Goal: Task Accomplishment & Management: Use online tool/utility

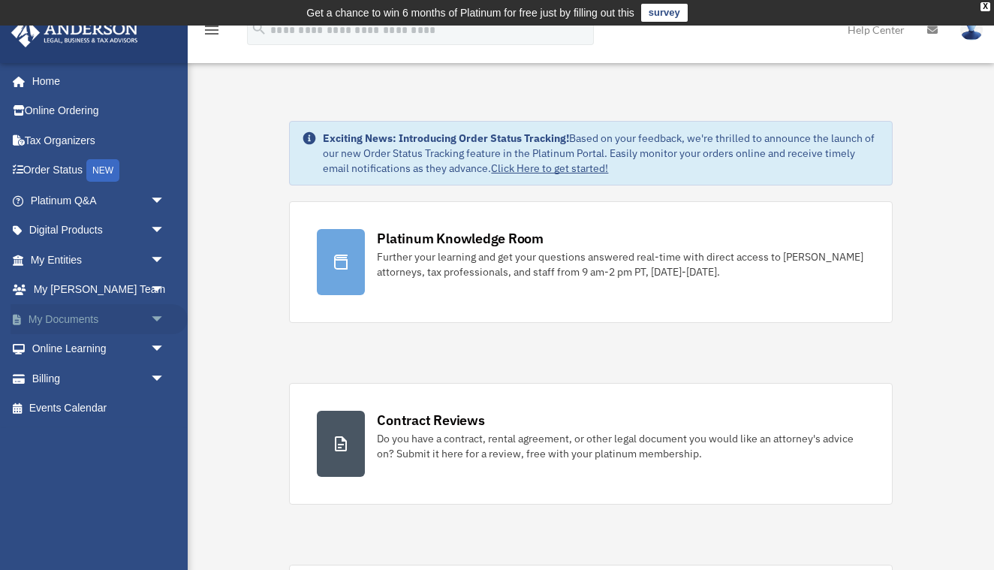
click at [77, 309] on link "My Documents arrow_drop_down" at bounding box center [99, 319] width 177 height 30
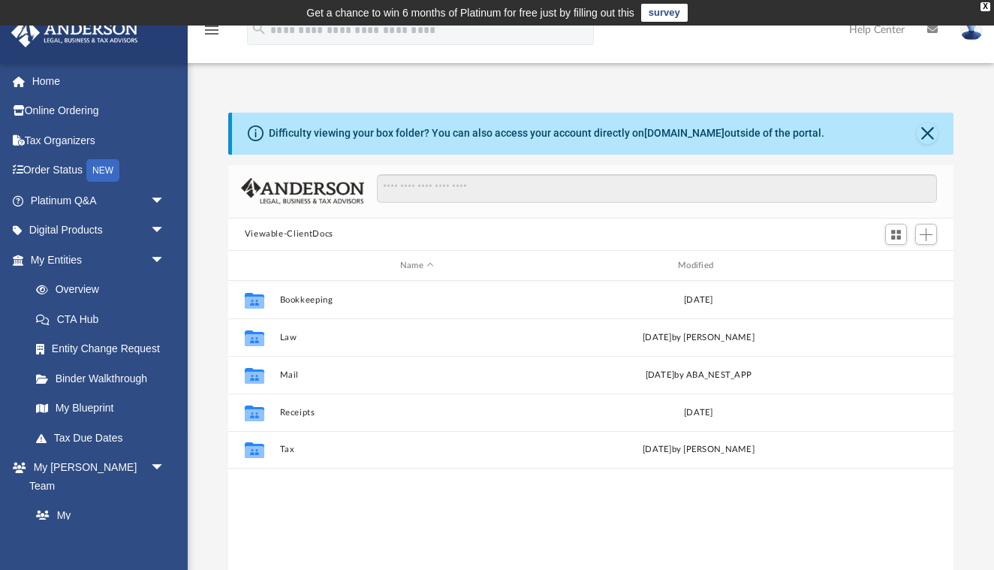
scroll to position [342, 725]
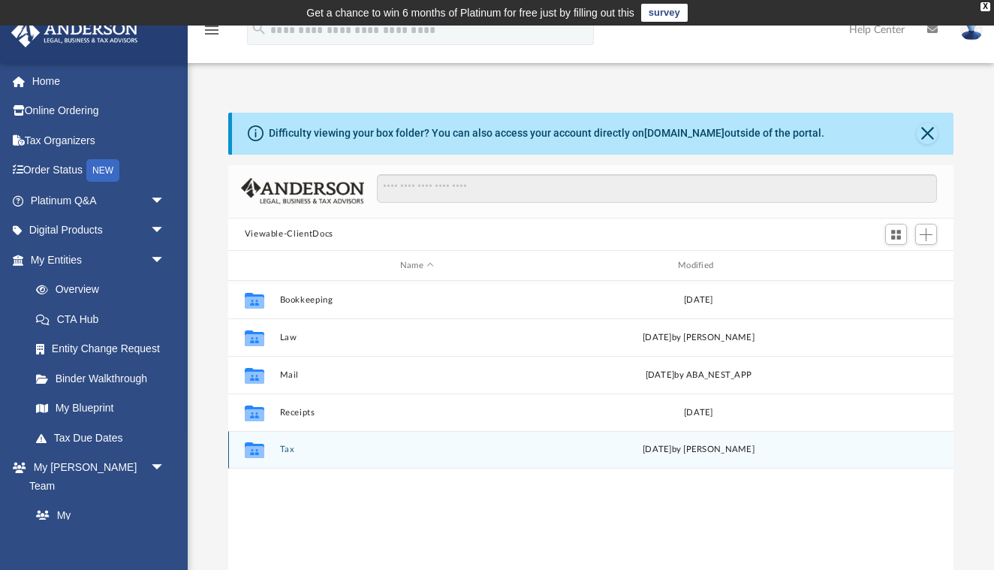
click at [258, 448] on icon "grid" at bounding box center [254, 452] width 20 height 12
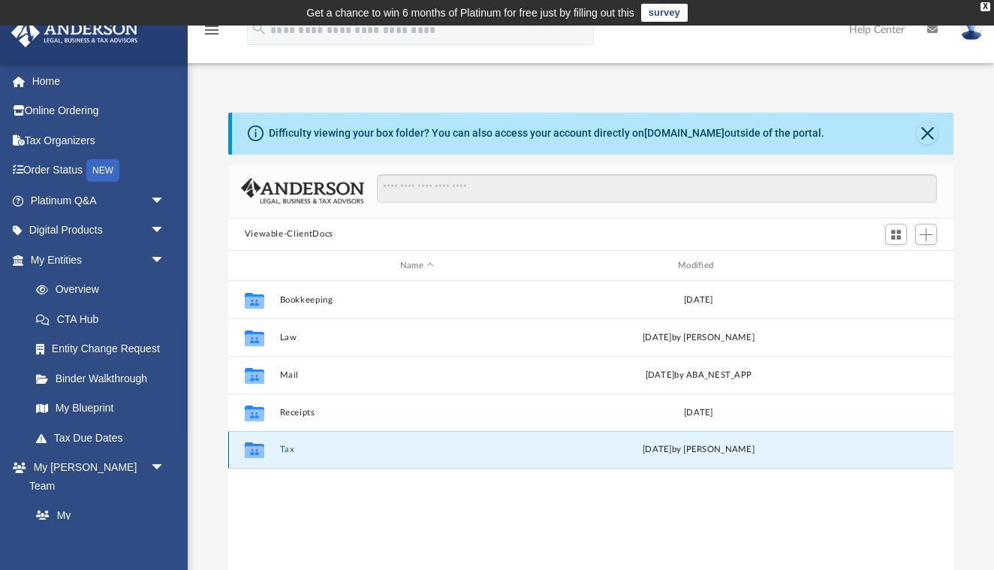
click at [258, 448] on icon "grid" at bounding box center [254, 452] width 20 height 12
click at [309, 453] on button "Tax" at bounding box center [416, 450] width 275 height 10
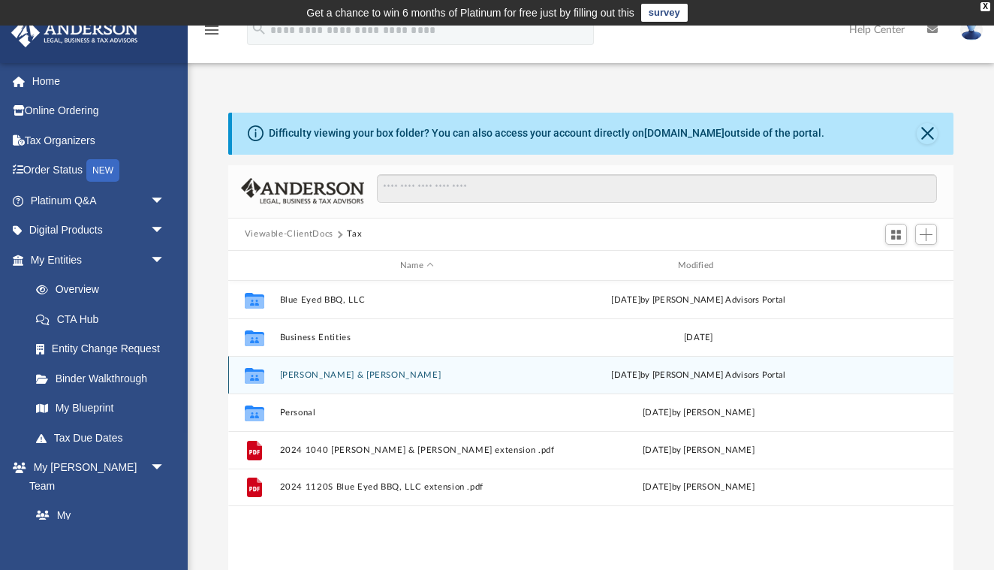
click at [390, 372] on button "[PERSON_NAME] & [PERSON_NAME]" at bounding box center [416, 375] width 275 height 10
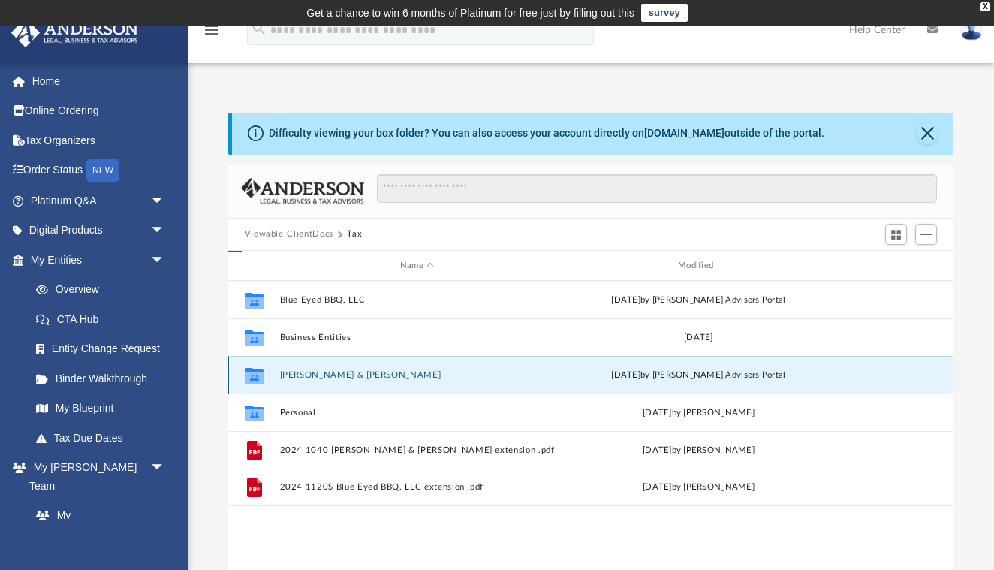
click at [390, 372] on button "[PERSON_NAME] & [PERSON_NAME]" at bounding box center [416, 375] width 275 height 10
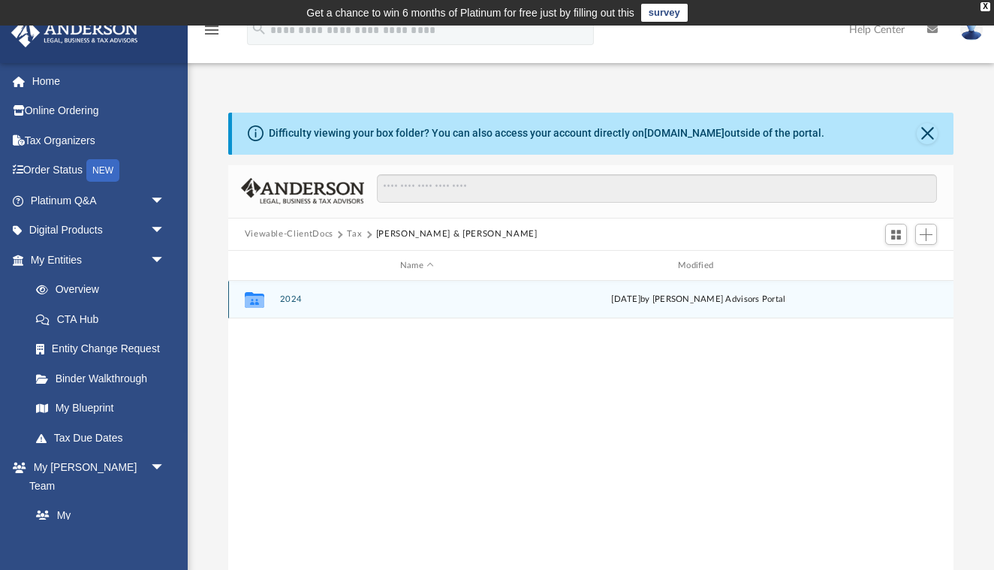
click at [255, 298] on icon "grid" at bounding box center [254, 302] width 20 height 12
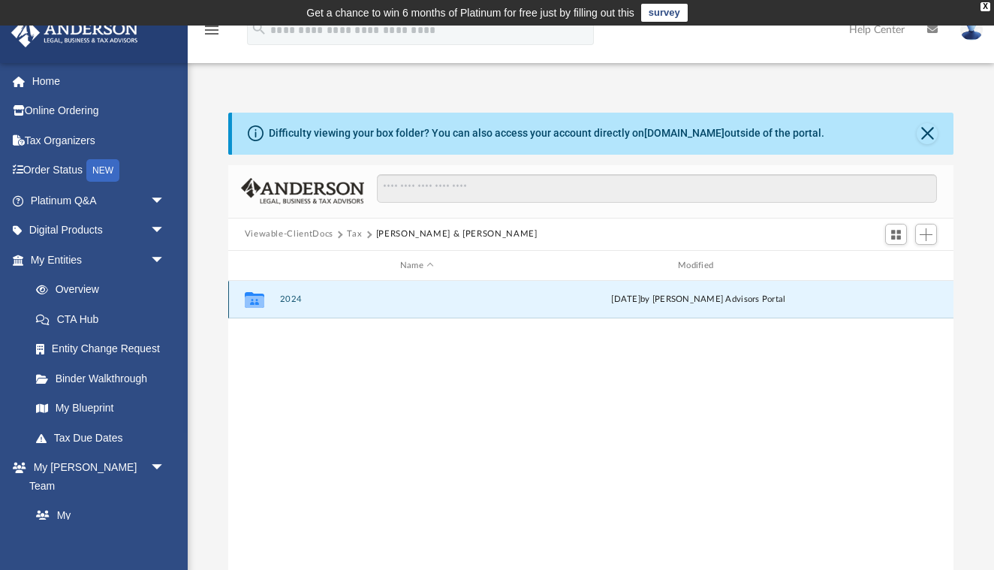
click at [289, 297] on button "2024" at bounding box center [416, 300] width 275 height 10
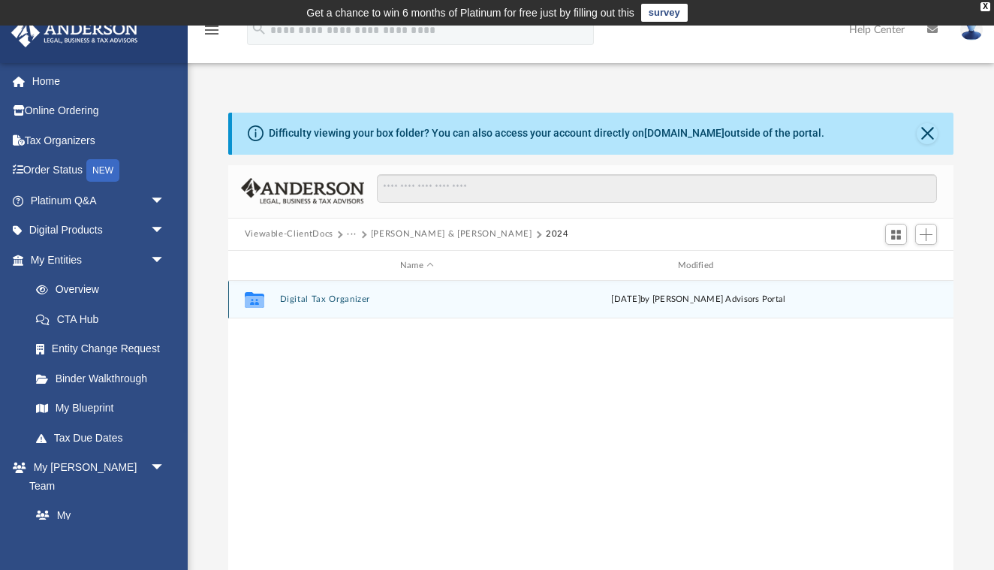
click at [289, 297] on button "Digital Tax Organizer" at bounding box center [416, 300] width 275 height 10
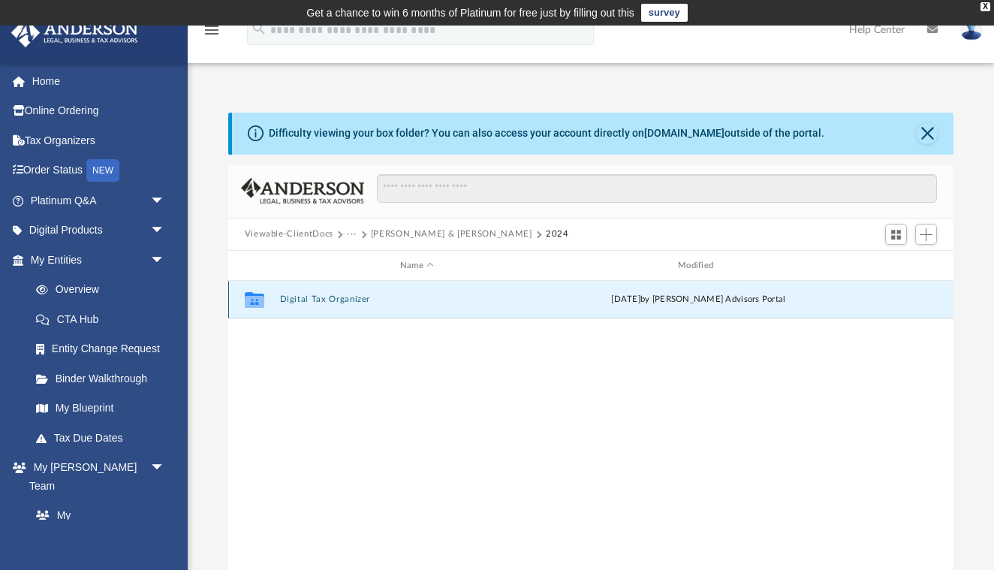
click at [289, 297] on button "Digital Tax Organizer" at bounding box center [416, 300] width 275 height 10
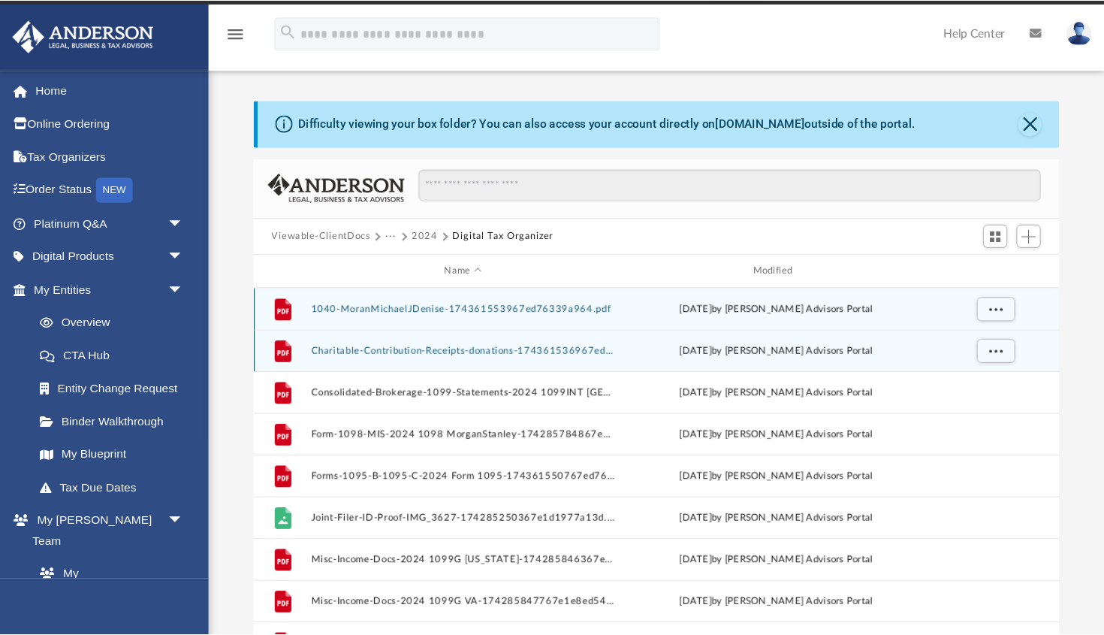
scroll to position [0, 0]
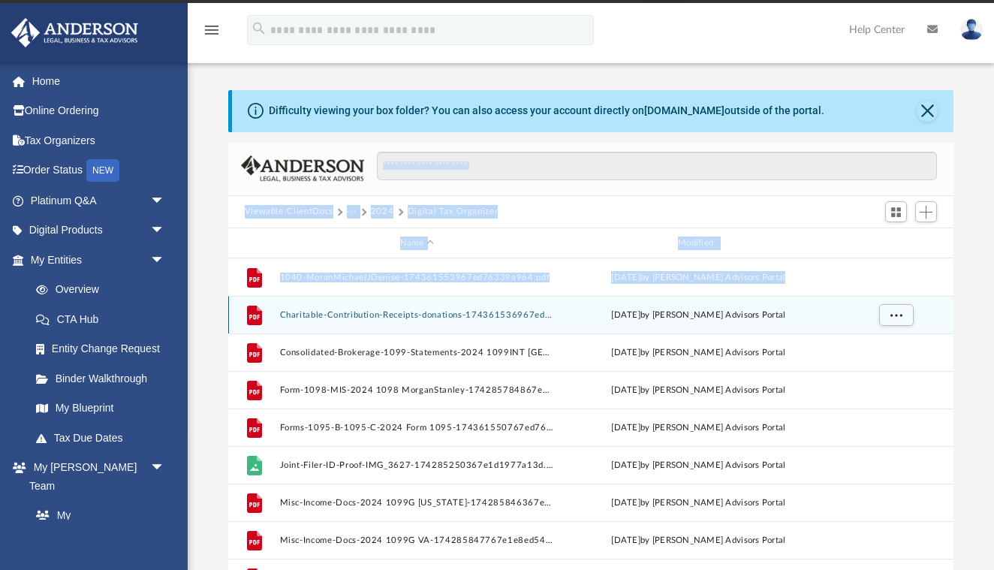
drag, startPoint x: 289, startPoint y: 297, endPoint x: 416, endPoint y: 148, distance: 196.0
click at [410, 149] on div "Viewable-ClientDocs ··· 2024 Digital Tax Organizer Name Modified File 1040-Mora…" at bounding box center [591, 356] width 726 height 427
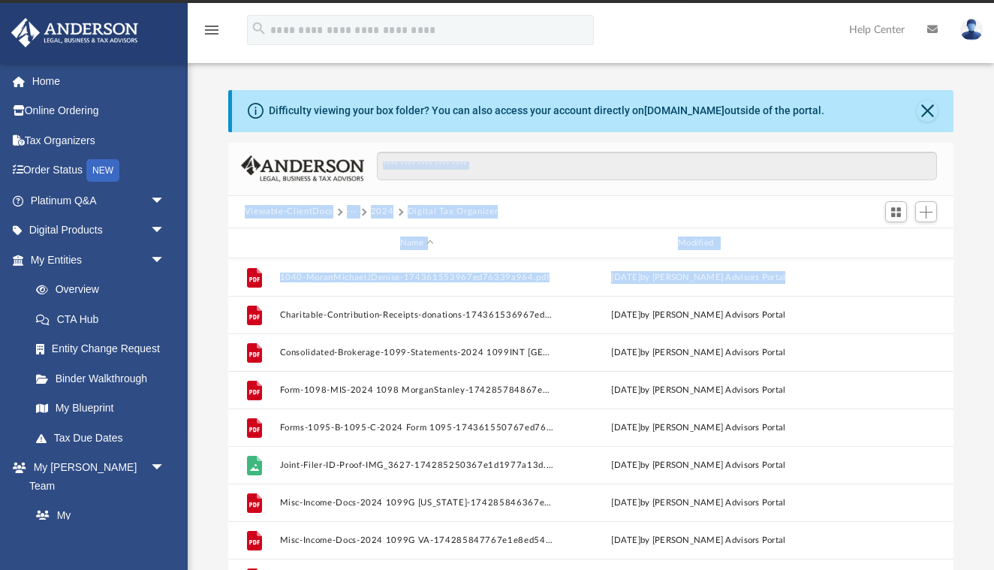
click at [937, 238] on div "id" at bounding box center [895, 244] width 105 height 14
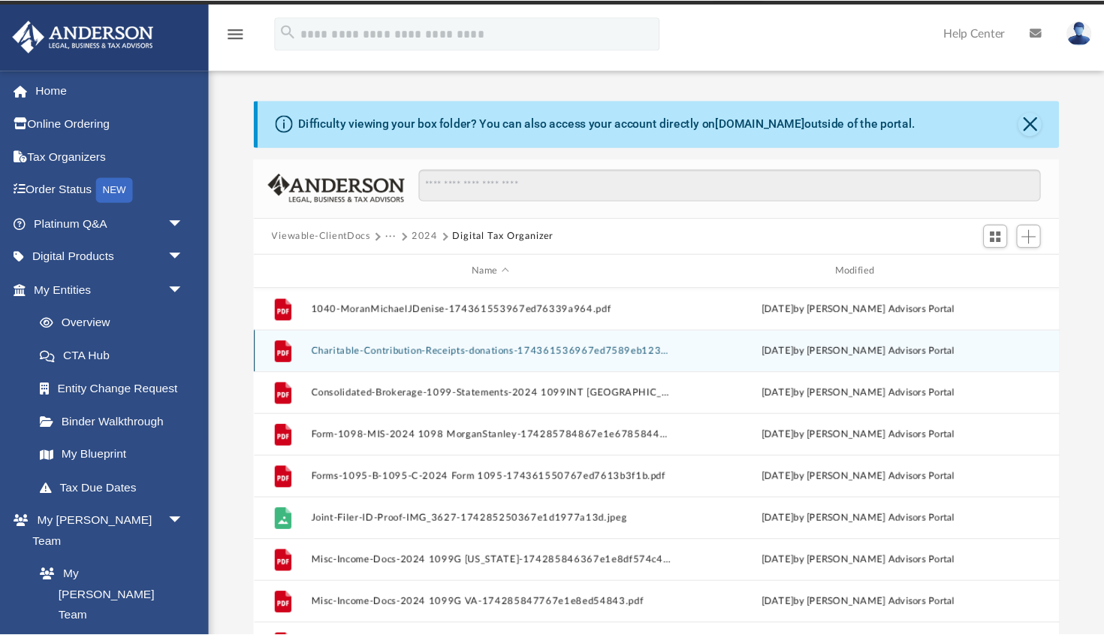
scroll to position [342, 824]
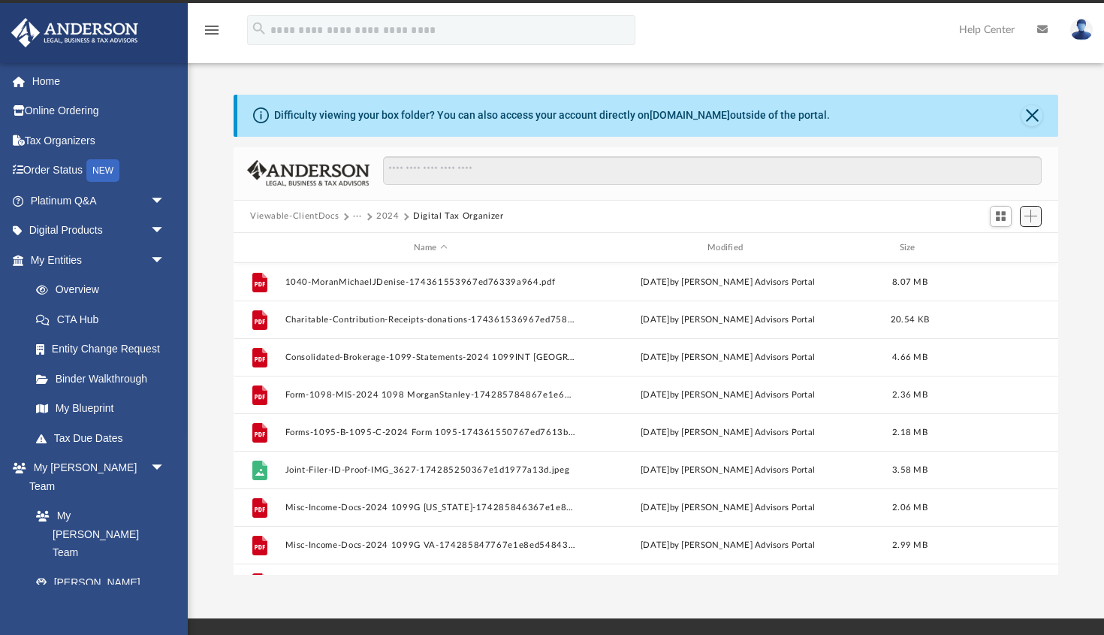
click at [993, 220] on span "Add" at bounding box center [1030, 216] width 13 height 13
click at [986, 250] on li "Upload" at bounding box center [1009, 246] width 48 height 16
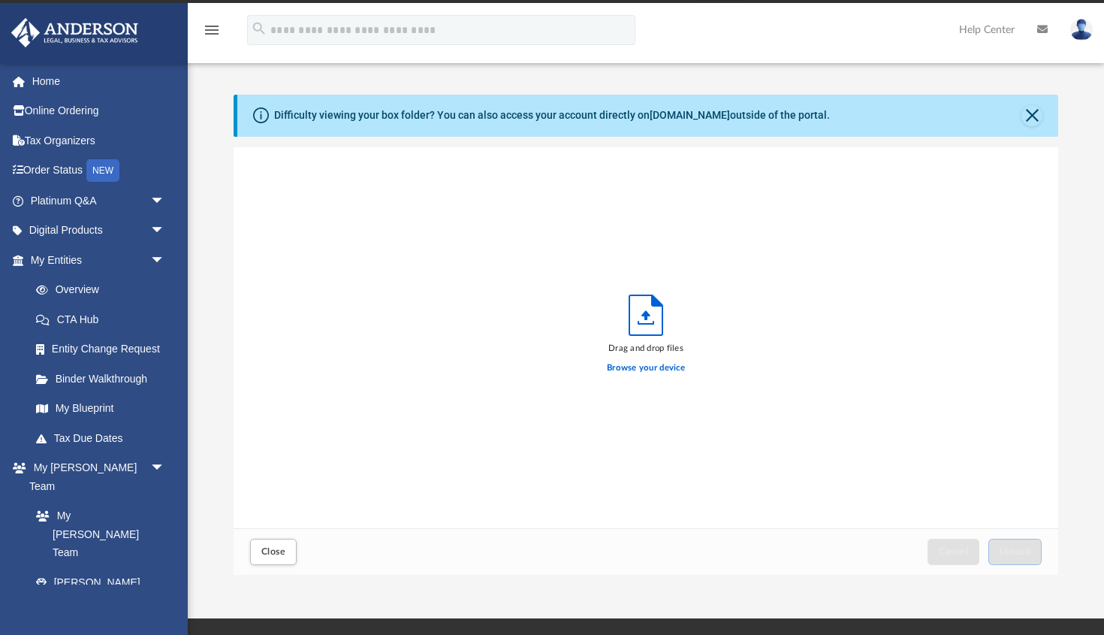
scroll to position [381, 824]
click at [647, 367] on label "Browse your device" at bounding box center [646, 368] width 78 height 14
click at [0, 0] on input "Browse your device" at bounding box center [0, 0] width 0 height 0
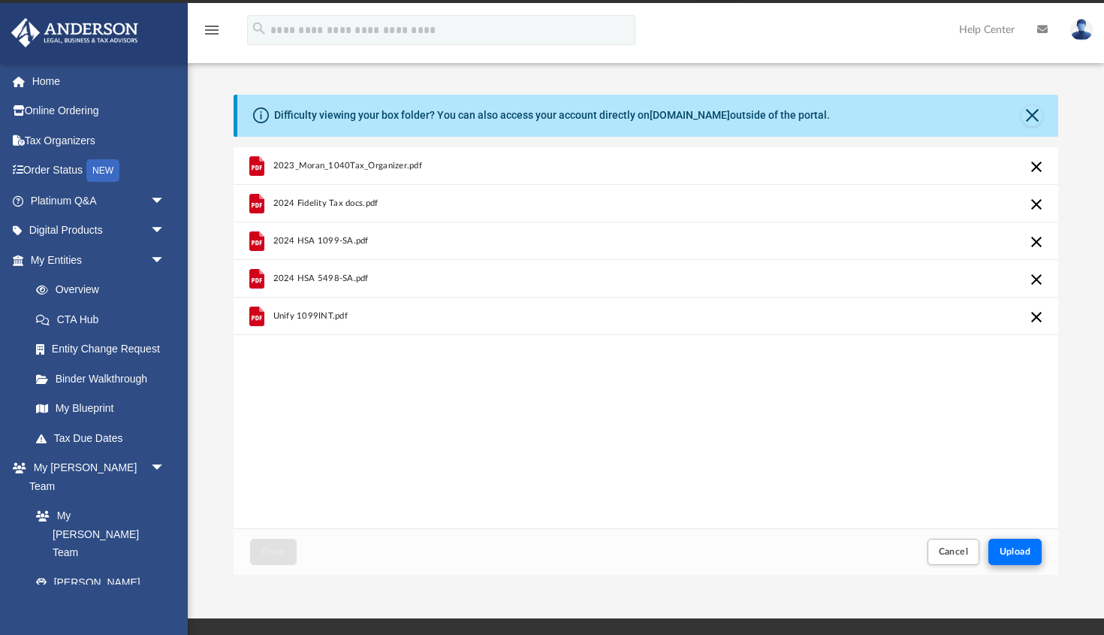
click at [993, 548] on span "Upload" at bounding box center [1015, 551] width 32 height 9
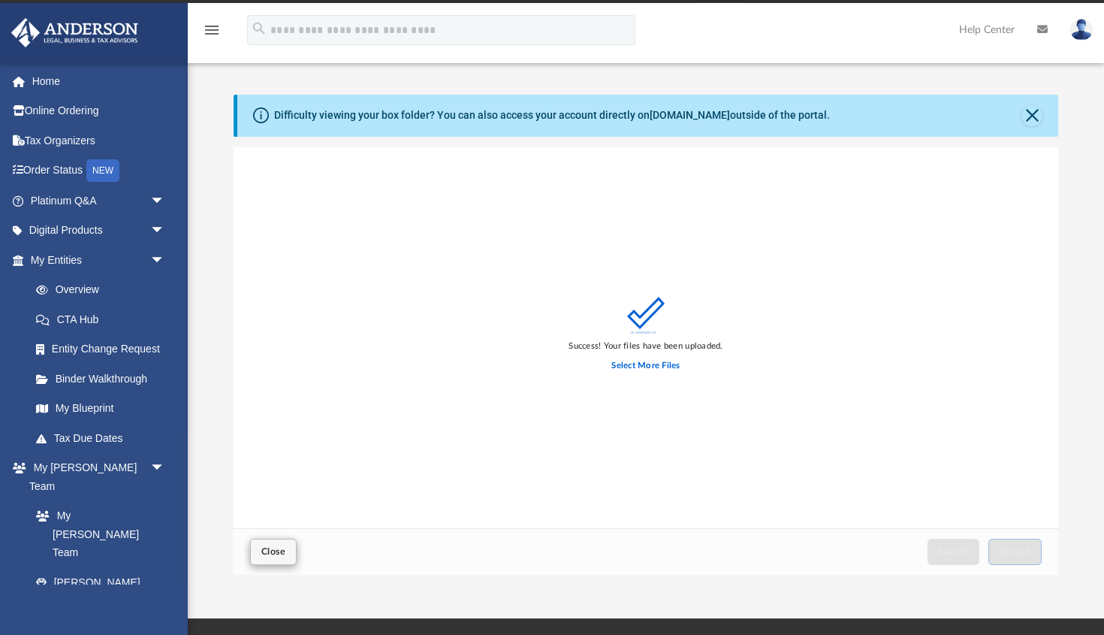
click at [273, 559] on button "Close" at bounding box center [273, 551] width 47 height 26
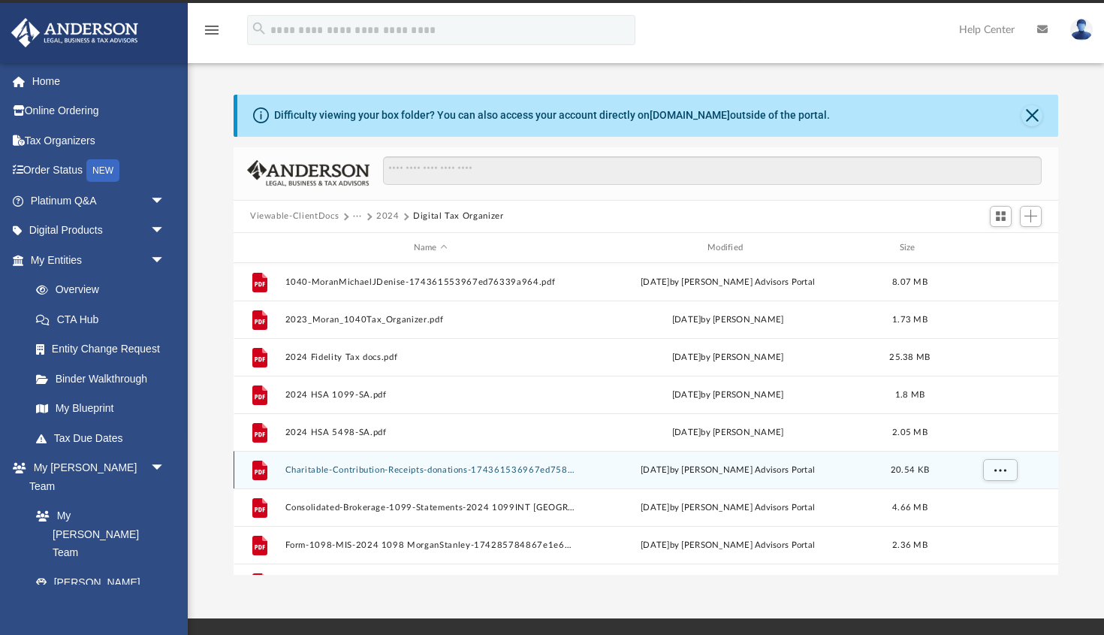
click at [460, 473] on button "Charitable-Contribution-Receipts-donations-174361536967ed7589eb123.pdf" at bounding box center [430, 470] width 291 height 10
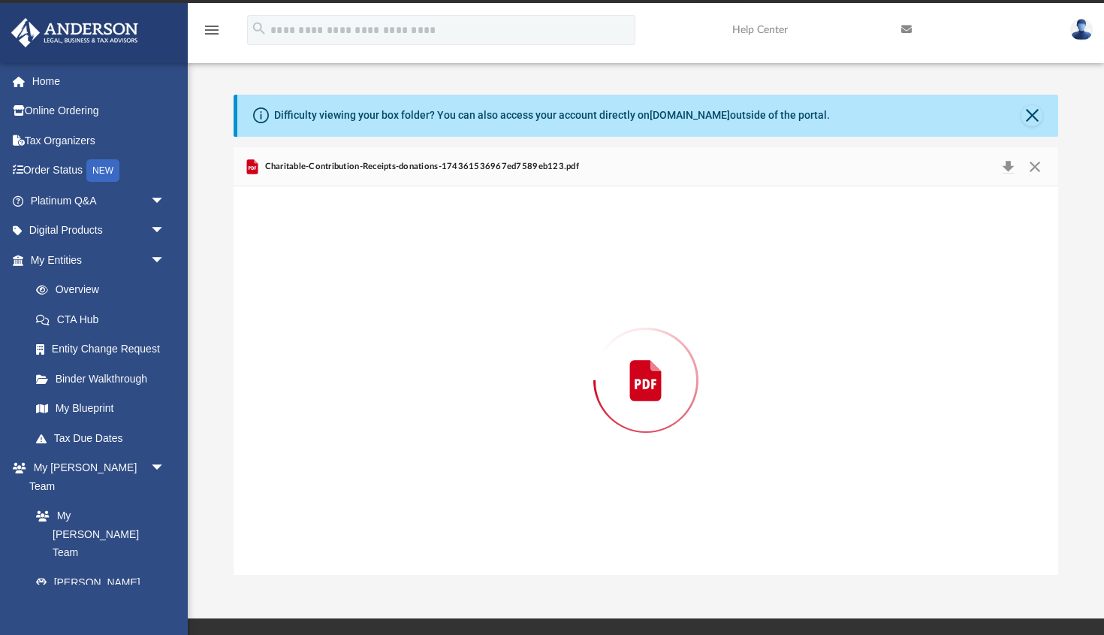
click at [460, 473] on div "Preview" at bounding box center [646, 379] width 824 height 387
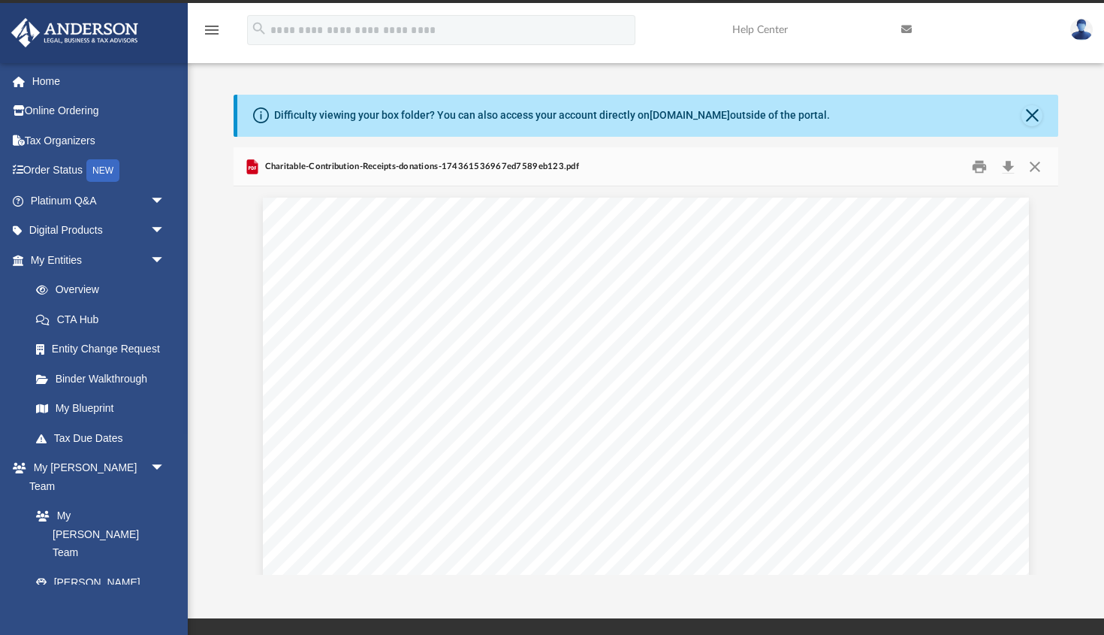
click at [255, 167] on icon "Preview" at bounding box center [253, 168] width 8 height 4
click at [255, 170] on icon "Preview" at bounding box center [252, 166] width 11 height 15
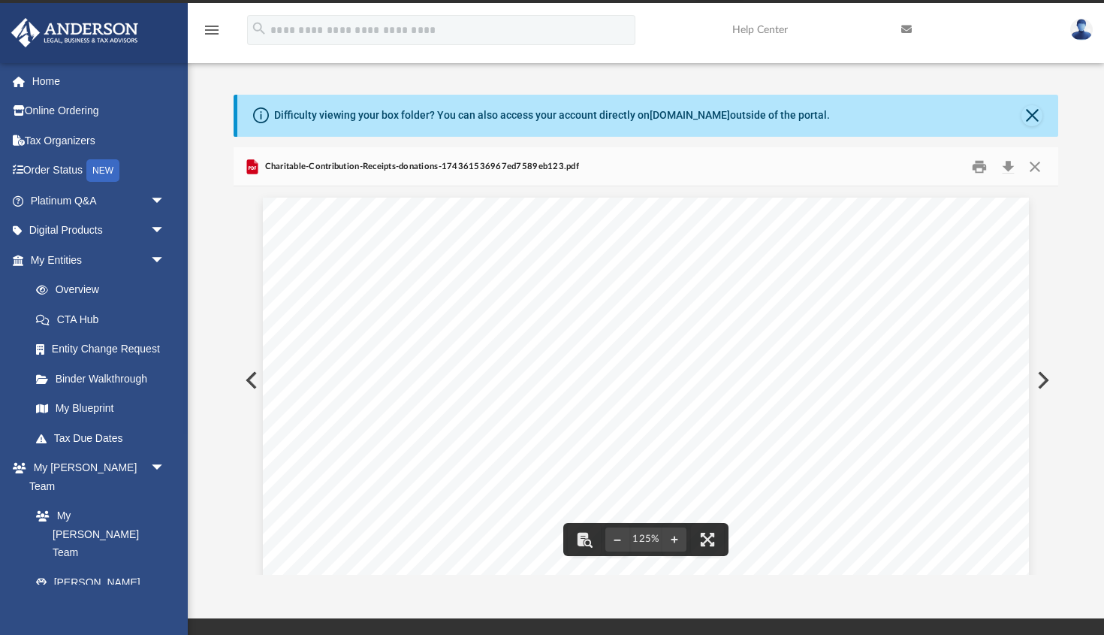
click at [993, 164] on button "Close" at bounding box center [1034, 166] width 27 height 23
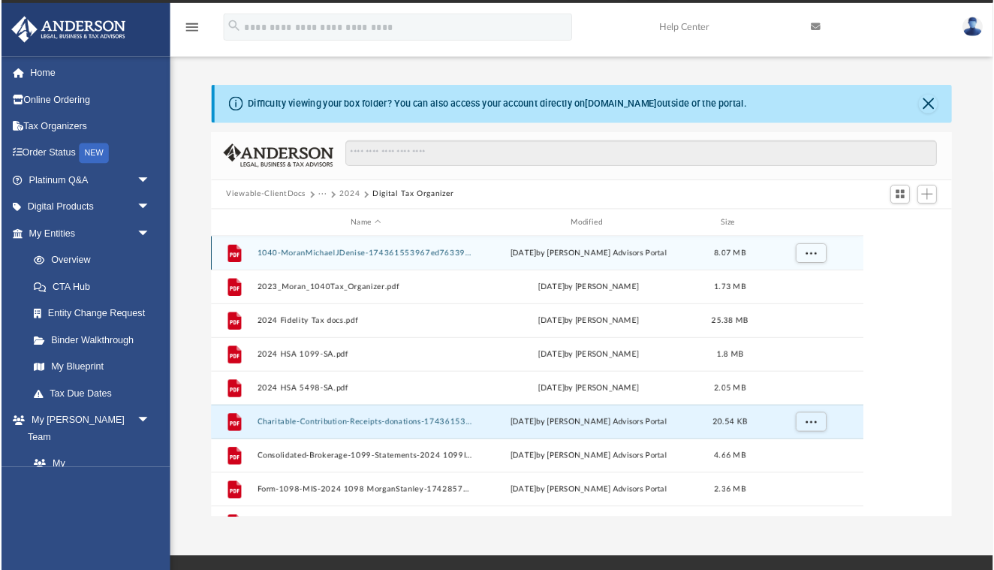
scroll to position [342, 725]
